Goal: Communication & Community: Participate in discussion

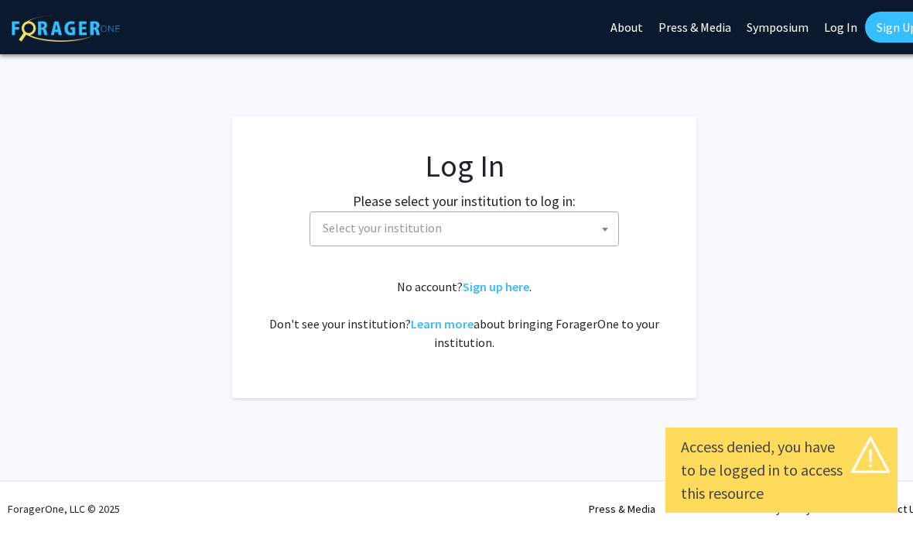
select select
click at [493, 218] on span "Select your institution" at bounding box center [468, 228] width 302 height 32
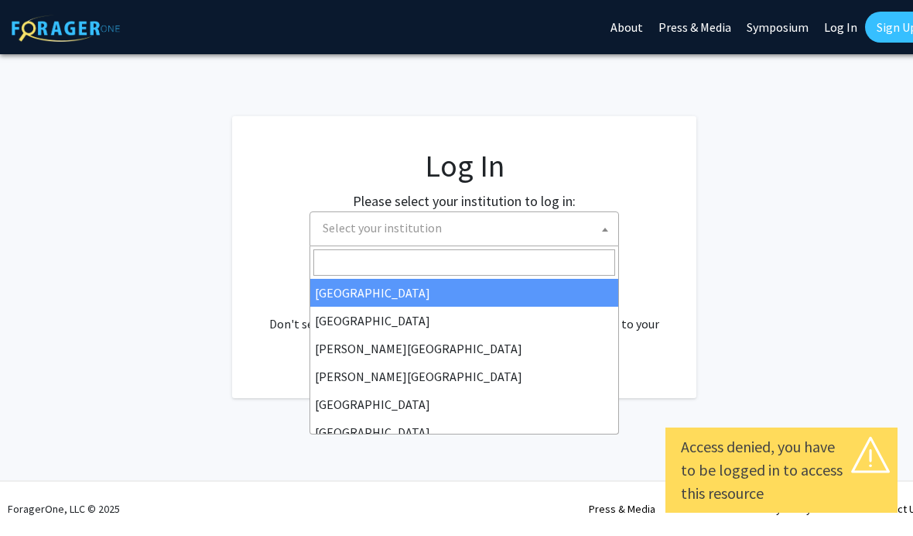
click at [434, 230] on span "Select your institution" at bounding box center [382, 227] width 119 height 15
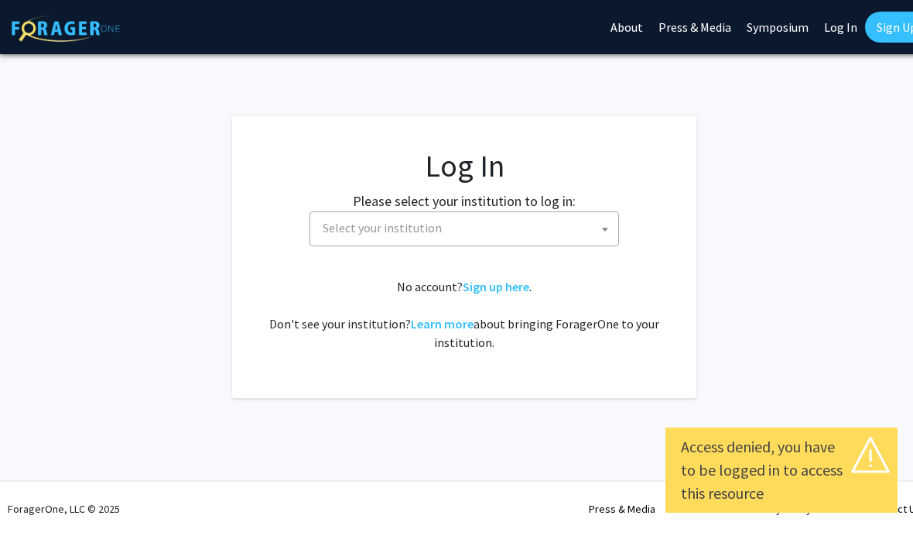
click at [420, 255] on fg-card-body "Log In Please select your institution to log in: [GEOGRAPHIC_DATA] [GEOGRAPHIC_…" at bounding box center [464, 257] width 402 height 220
click at [431, 226] on span "Select your institution" at bounding box center [382, 227] width 119 height 15
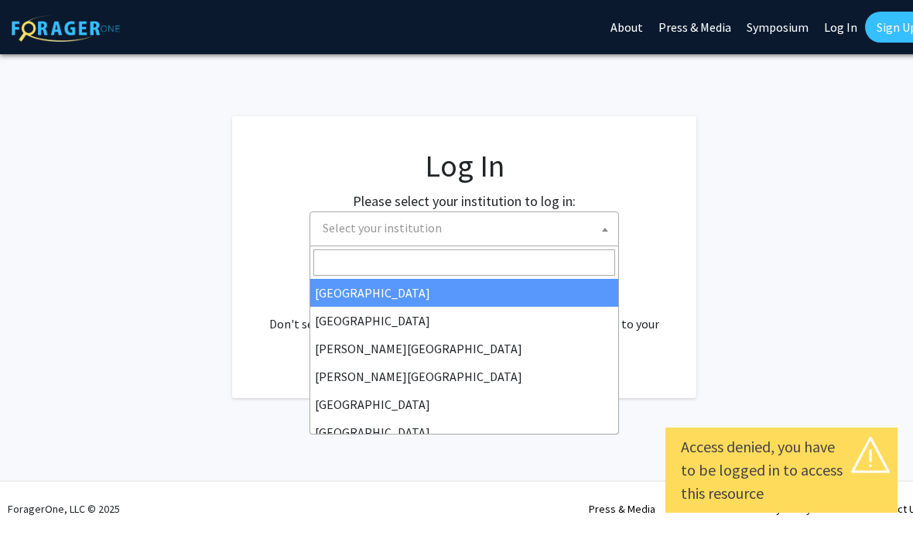
click at [399, 272] on input "Search" at bounding box center [464, 262] width 302 height 26
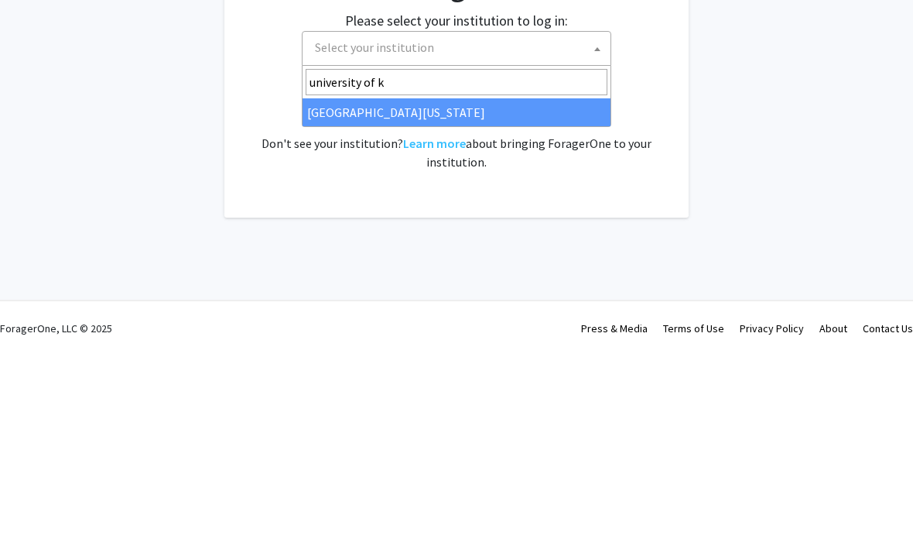
type input "university of ke"
select select "13"
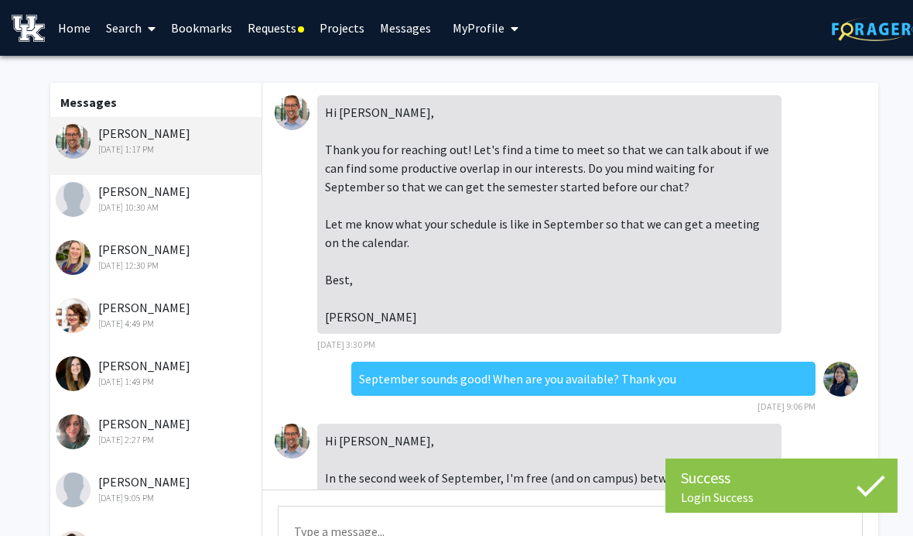
scroll to position [2510, 0]
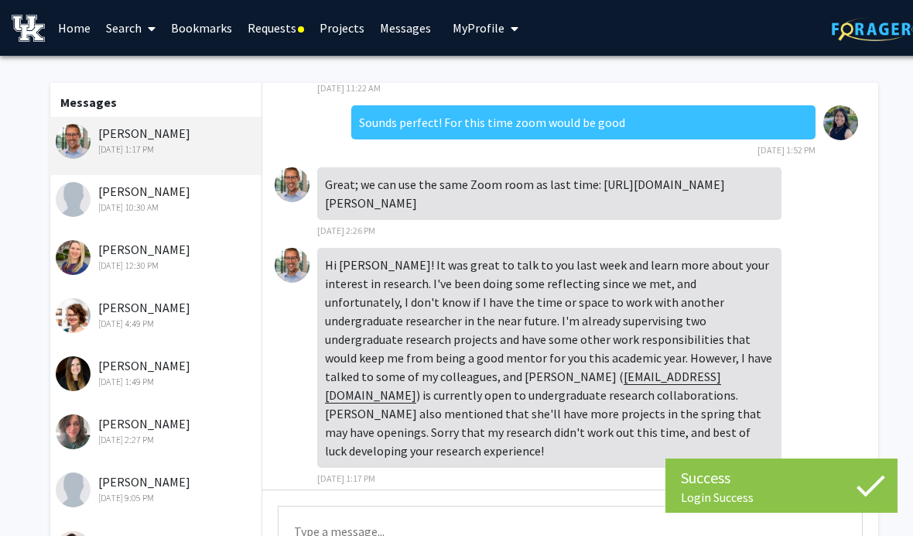
click at [556, 522] on textarea "Type a message" at bounding box center [570, 540] width 585 height 70
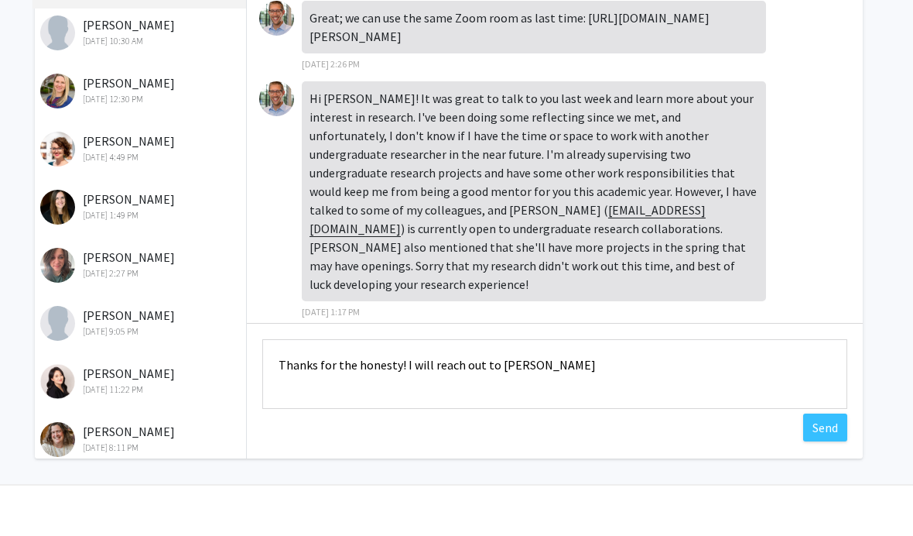
type textarea "Thanks for the honesty! I will reach out to [PERSON_NAME]"
click at [822, 451] on button "Send" at bounding box center [825, 465] width 44 height 28
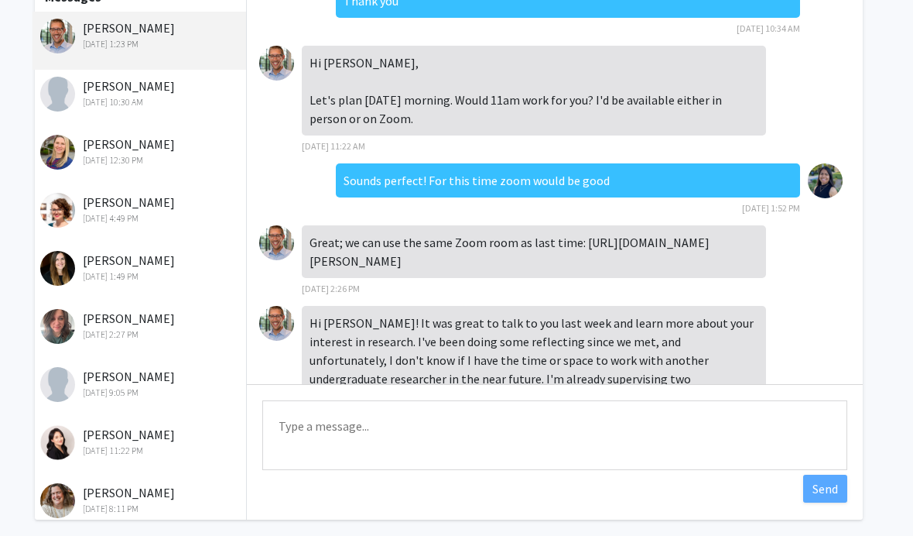
scroll to position [2343, 0]
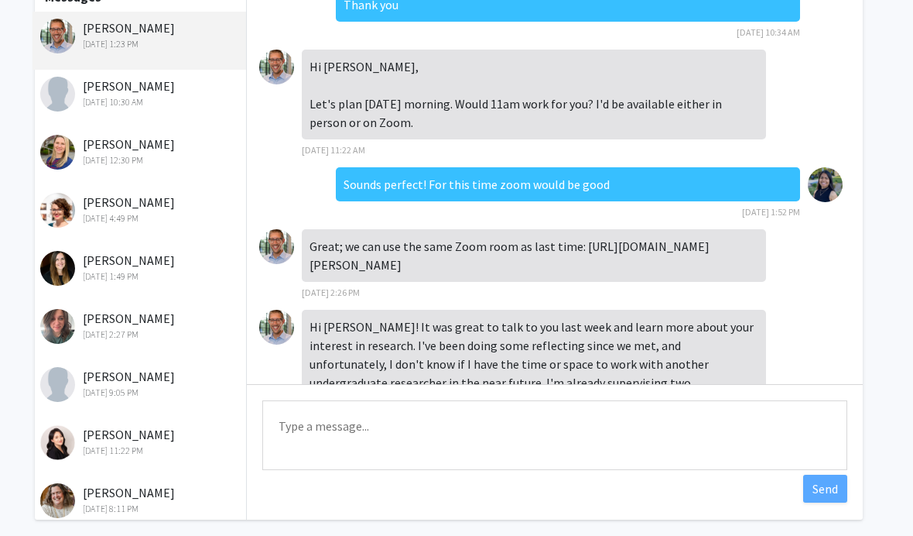
click at [169, 106] on div "[DATE] 10:30 AM" at bounding box center [141, 102] width 202 height 14
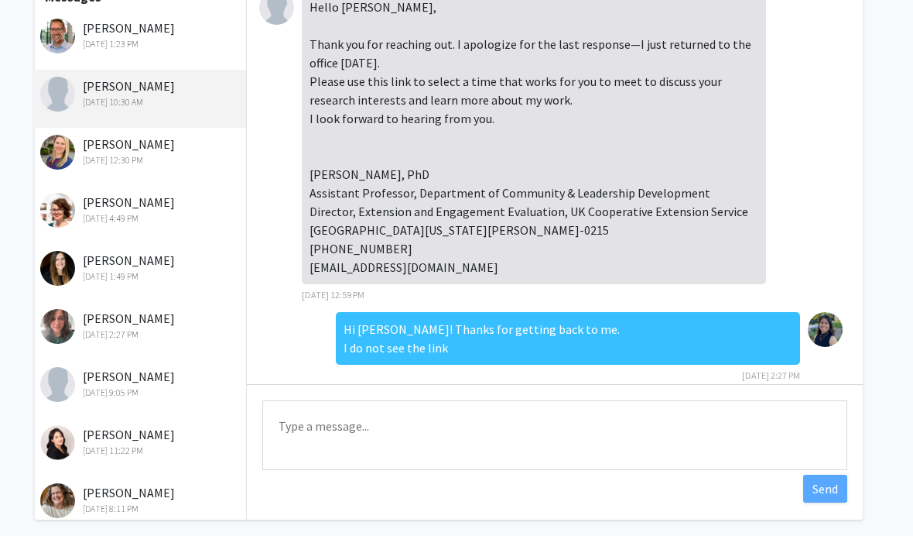
scroll to position [262, 0]
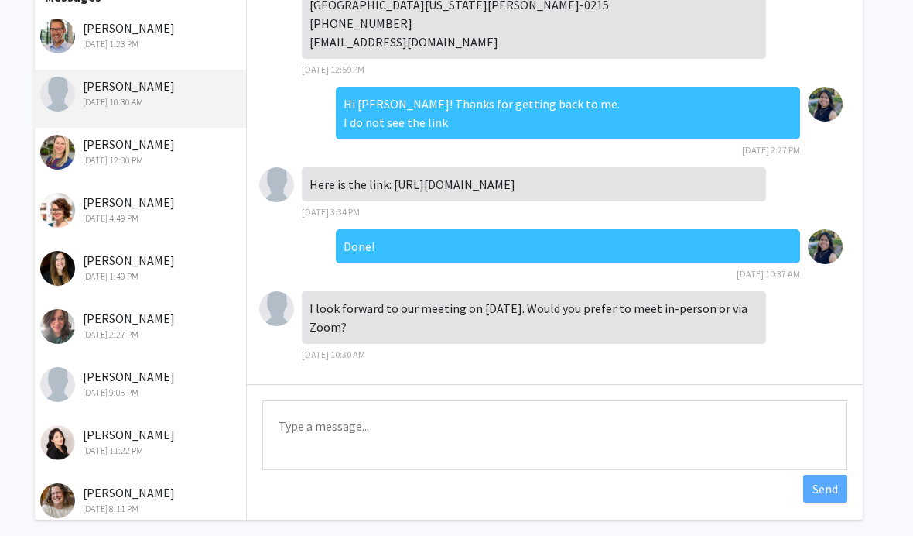
click at [539, 440] on textarea "Type a message" at bounding box center [554, 435] width 585 height 70
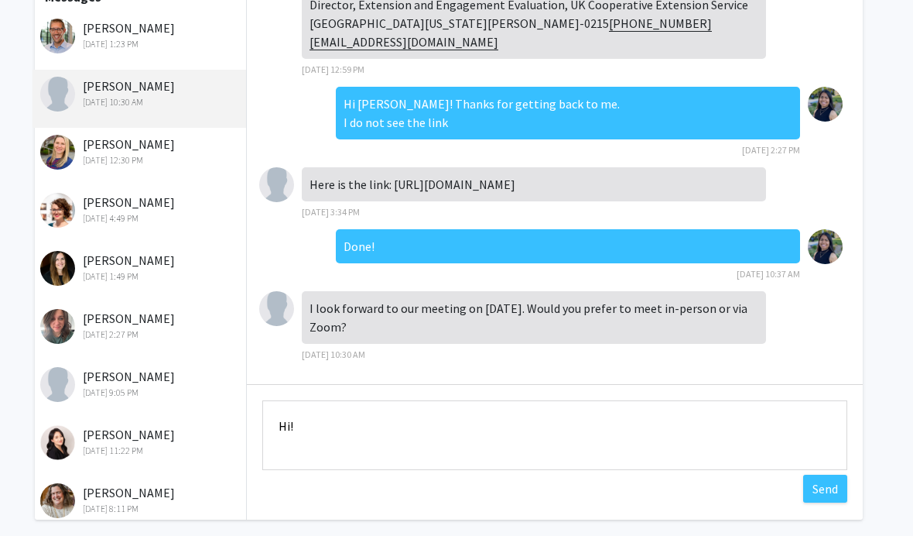
type textarea "Hi!"
click at [836, 481] on button "Send" at bounding box center [825, 488] width 44 height 28
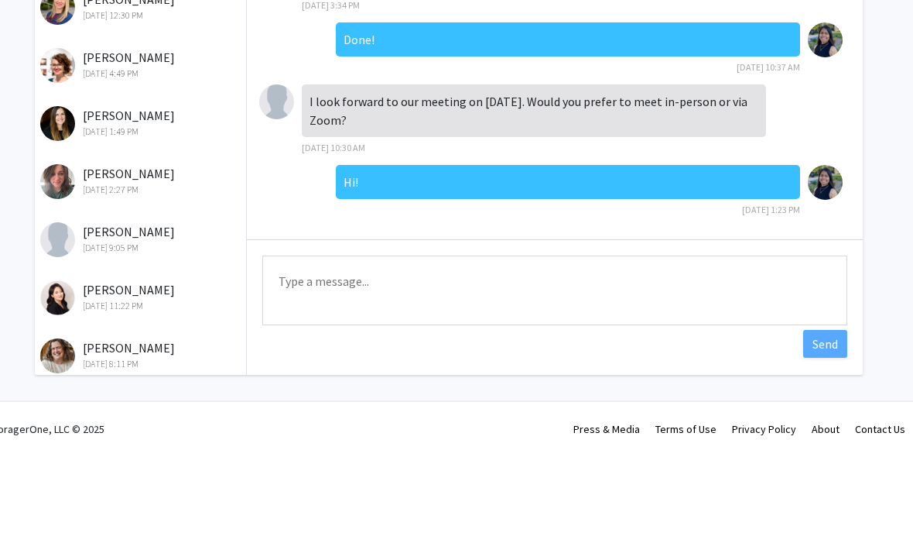
scroll to position [105, 15]
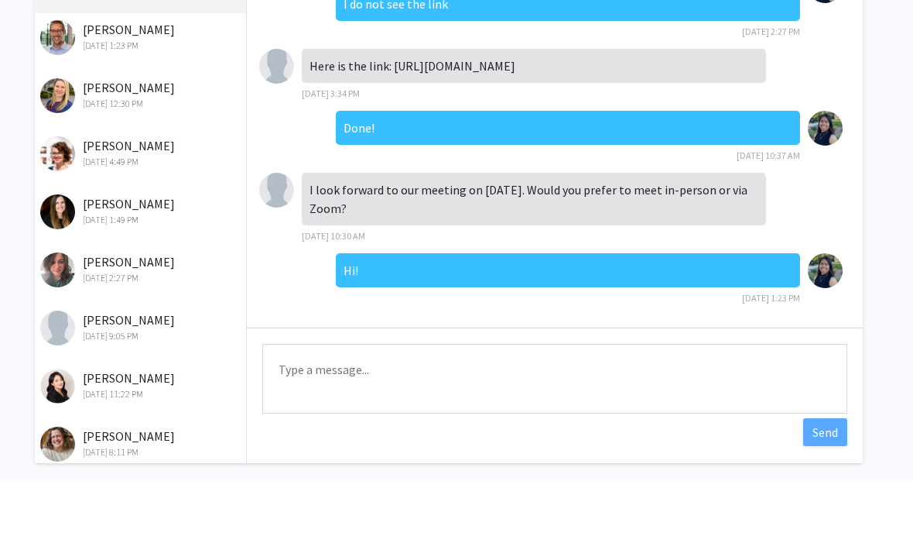
click at [473, 324] on div "Hi! [DATE] 1:23 PM" at bounding box center [568, 336] width 464 height 53
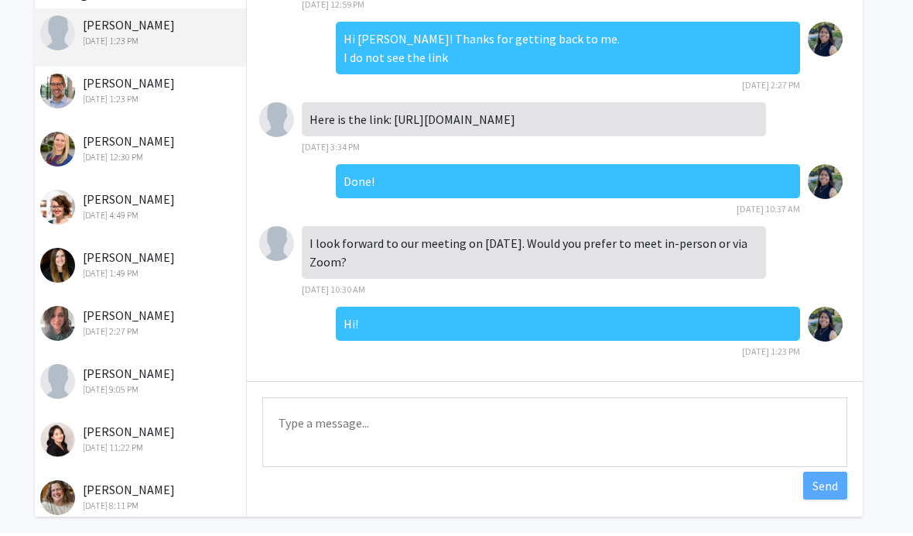
click at [411, 419] on textarea "Type a message" at bounding box center [554, 435] width 585 height 70
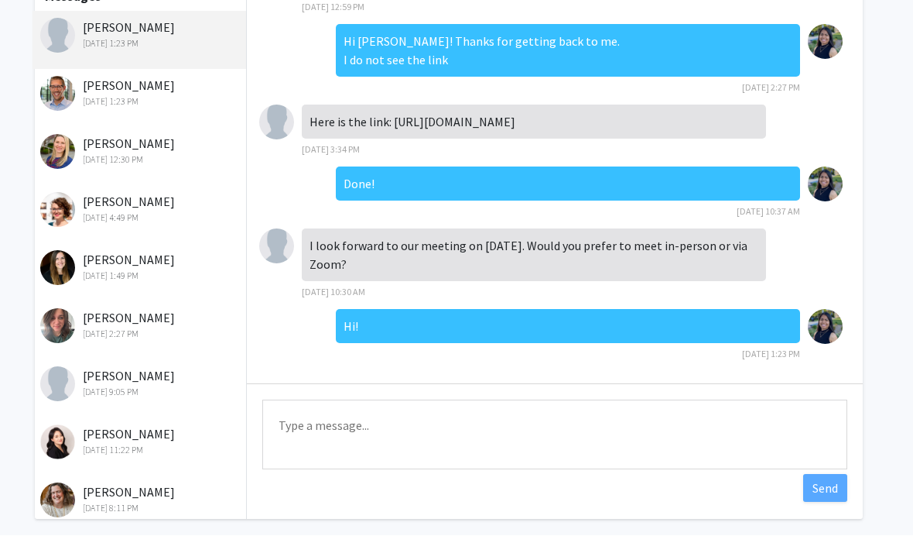
click at [467, 449] on textarea "Type a message" at bounding box center [554, 435] width 585 height 70
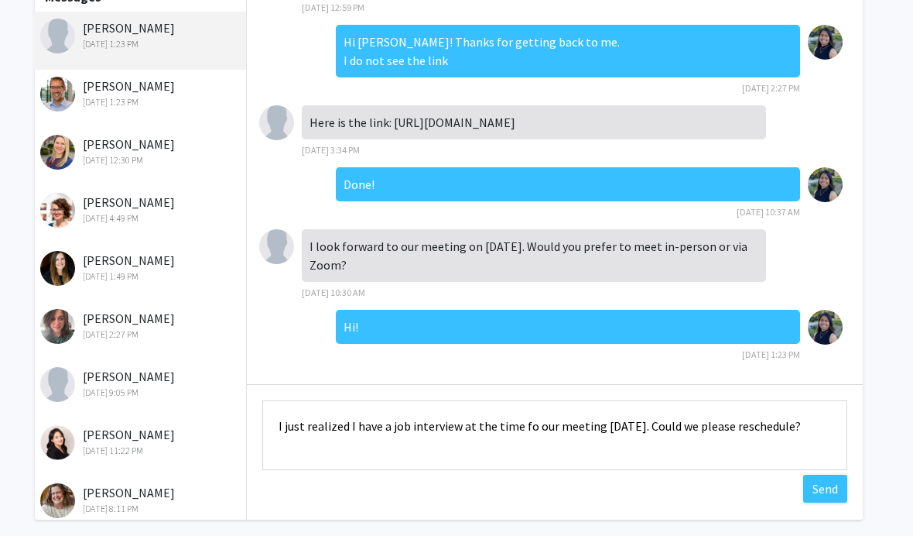
type textarea "I just realized I have a job interview at the time fo our meeting [DATE]. Could…"
click at [834, 494] on button "Send" at bounding box center [825, 488] width 44 height 28
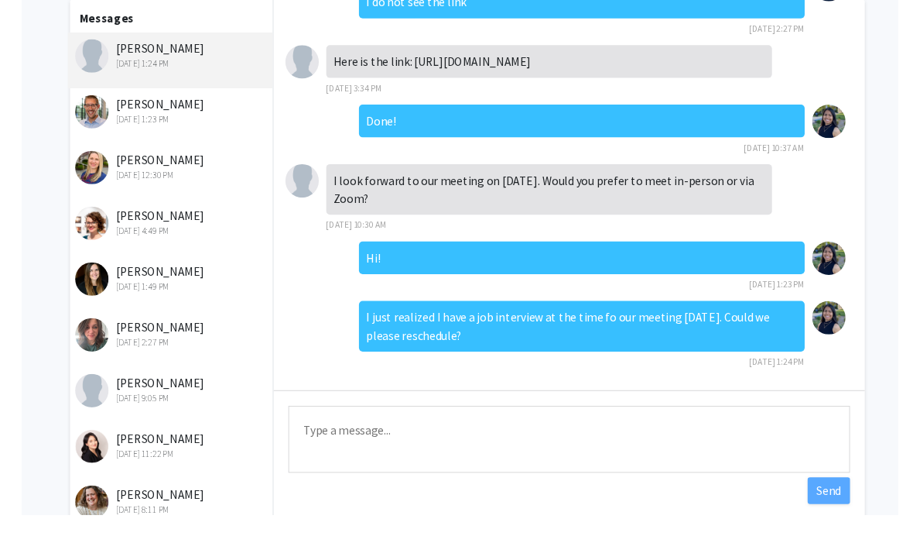
scroll to position [111, 2]
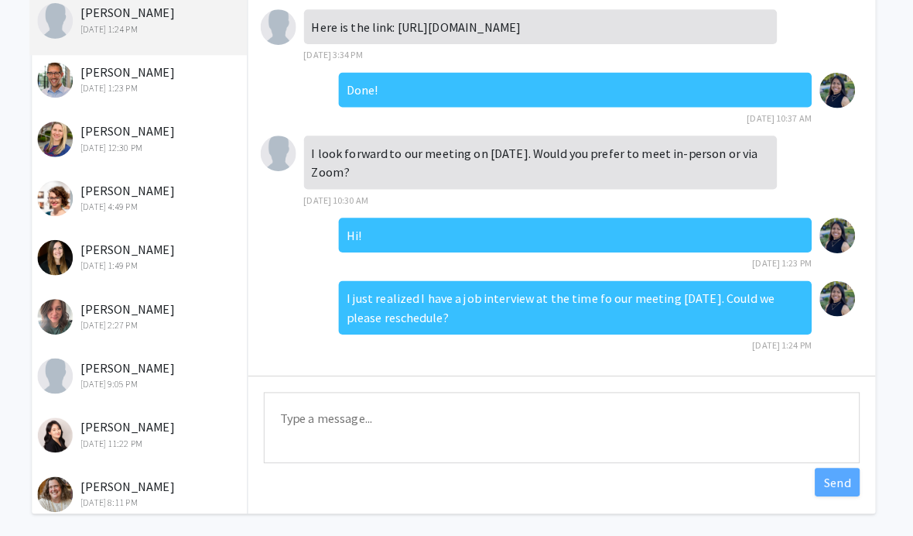
click at [189, 74] on div "[PERSON_NAME] [DATE] 1:23 PM" at bounding box center [154, 86] width 202 height 33
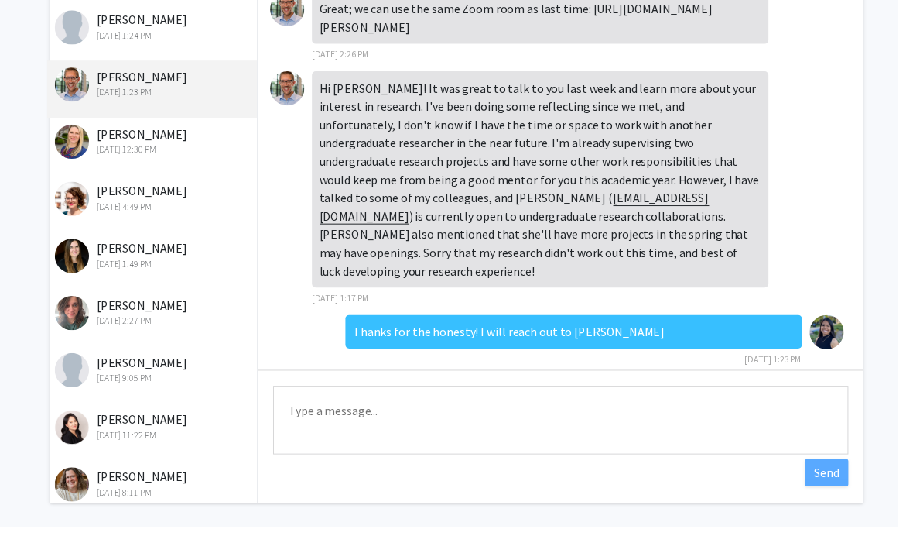
scroll to position [113, 0]
